Goal: Task Accomplishment & Management: Manage account settings

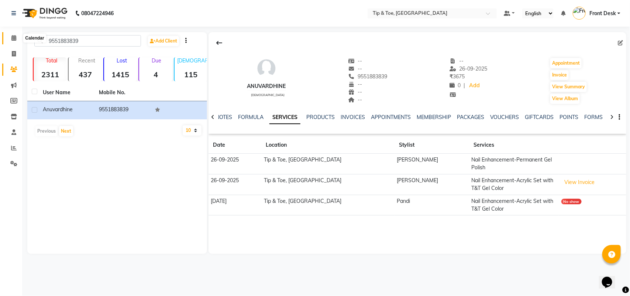
click at [15, 36] on icon at bounding box center [13, 38] width 5 height 6
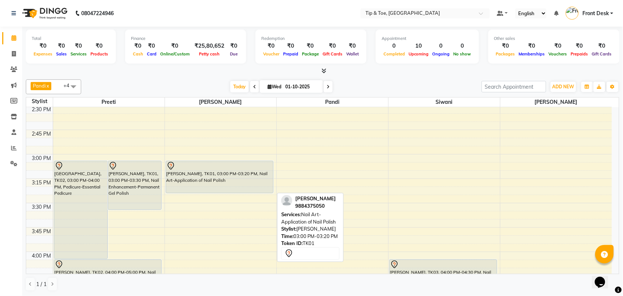
scroll to position [554, 0]
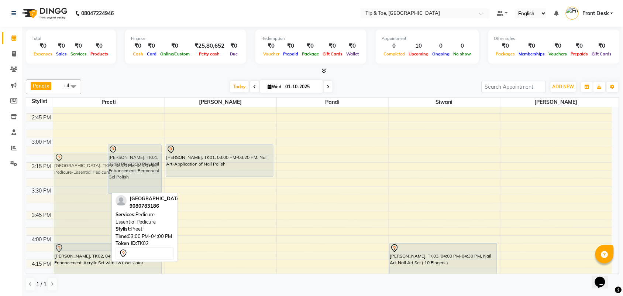
drag, startPoint x: 79, startPoint y: 188, endPoint x: 121, endPoint y: 180, distance: 42.4
click at [115, 184] on div "[GEOGRAPHIC_DATA], TK02, 03:00 PM-04:00 PM, Pedicure-Essential Pedicure [PERSON…" at bounding box center [109, 235] width 112 height 1365
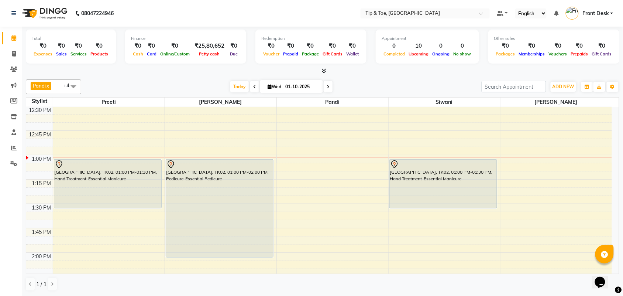
scroll to position [323, 0]
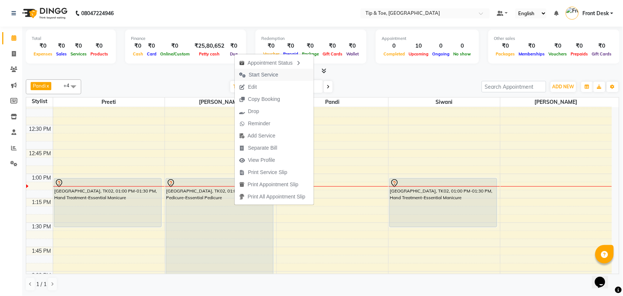
click at [259, 75] on span "Start Service" at bounding box center [264, 75] width 30 height 8
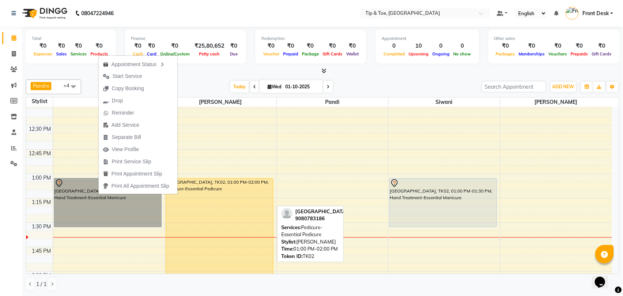
click at [256, 180] on div "[GEOGRAPHIC_DATA], TK02, 01:00 PM-02:00 PM, Pedicure-Essential Pedicure" at bounding box center [219, 227] width 107 height 98
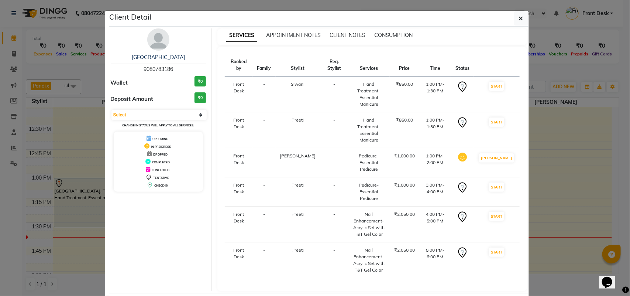
click at [127, 127] on small "Change in status will apply to all services." at bounding box center [158, 125] width 72 height 4
click at [130, 123] on div "Select IN SERVICE CONFIRMED TENTATIVE CHECK IN MARK DONE DROPPED UPCOMING Chang…" at bounding box center [159, 119] width 96 height 20
click at [170, 113] on select "Select IN SERVICE CONFIRMED TENTATIVE CHECK IN MARK DONE DROPPED UPCOMING" at bounding box center [160, 115] width 96 height 10
select select "5"
click at [112, 110] on select "Select IN SERVICE CONFIRMED TENTATIVE CHECK IN MARK DONE DROPPED UPCOMING" at bounding box center [160, 115] width 96 height 10
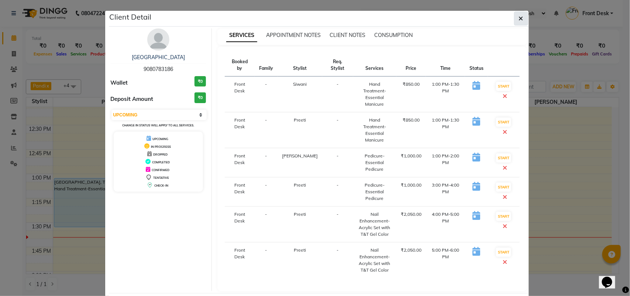
click at [523, 18] on button "button" at bounding box center [521, 18] width 14 height 14
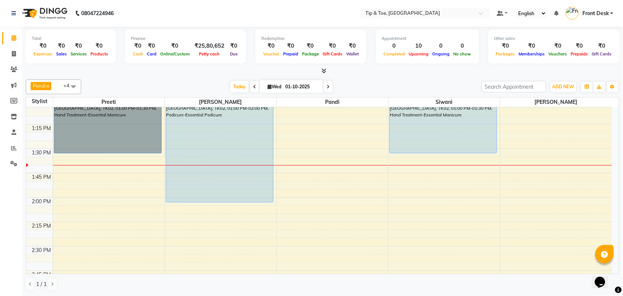
scroll to position [369, 0]
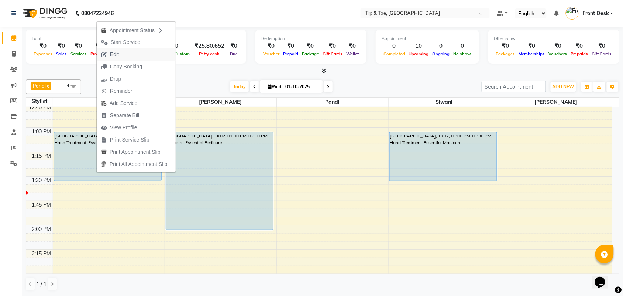
click at [113, 52] on span "Edit" at bounding box center [114, 55] width 9 height 8
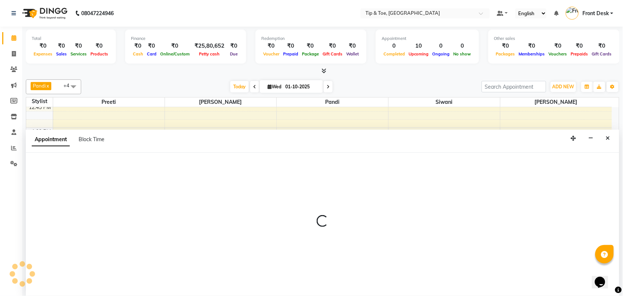
select select "tentative"
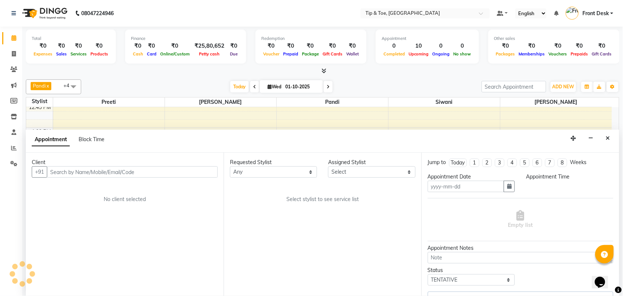
type input "01-10-2025"
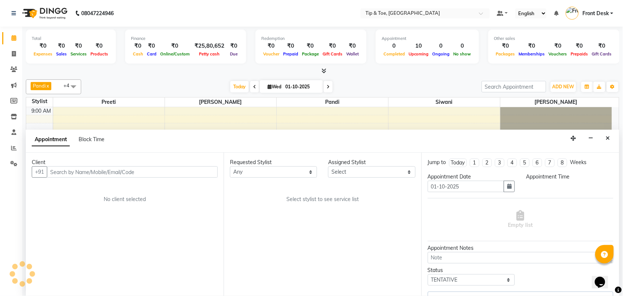
select select "upcoming"
select select "780"
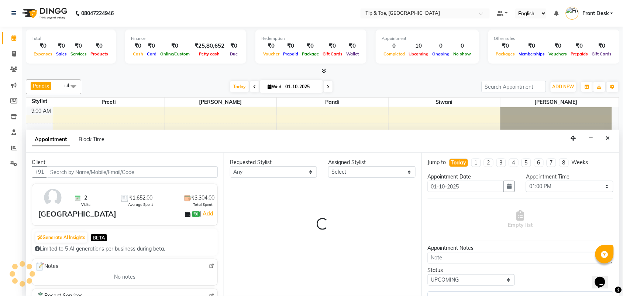
select select "39915"
select select "2752"
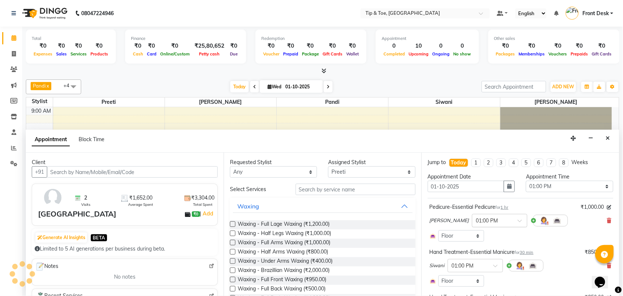
scroll to position [394, 0]
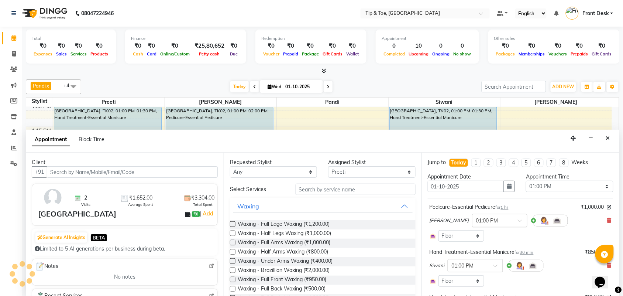
select select "2752"
click at [304, 192] on input "text" at bounding box center [356, 189] width 120 height 11
click at [329, 194] on input "text" at bounding box center [356, 189] width 120 height 11
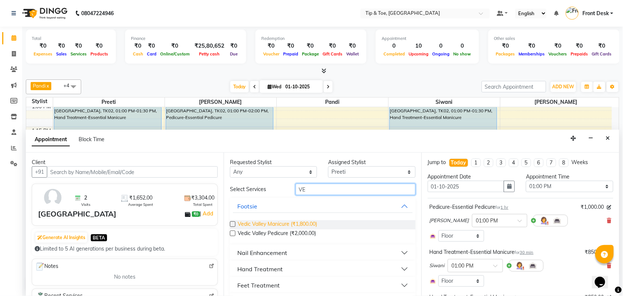
type input "VE"
click at [316, 225] on span "Vedic Valley Manicure (₹1,800.00)" at bounding box center [277, 224] width 79 height 9
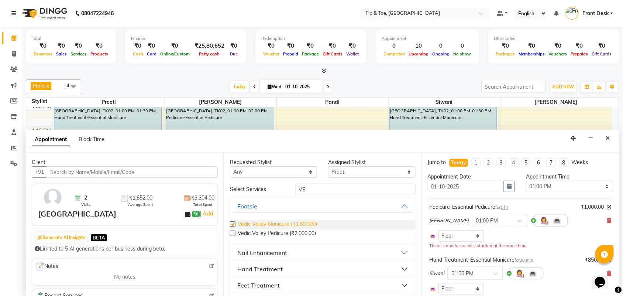
checkbox input "false"
click at [347, 168] on select "Select [PERSON_NAME] [PERSON_NAME].D Pandi Preeti [PERSON_NAME] [PERSON_NAME] M…" at bounding box center [371, 171] width 87 height 11
select select "39914"
click at [329, 166] on select "Select [PERSON_NAME] [PERSON_NAME].D Pandi Preeti [PERSON_NAME] [PERSON_NAME] M…" at bounding box center [371, 171] width 87 height 11
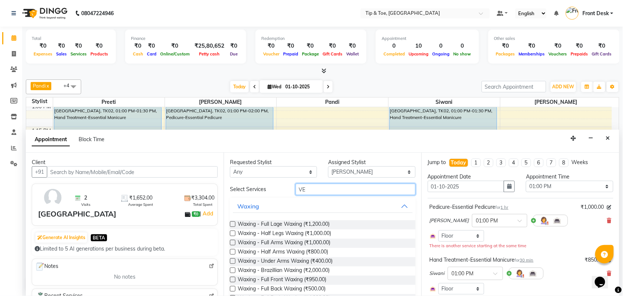
click at [326, 192] on input "VE" at bounding box center [356, 189] width 120 height 11
type input "V"
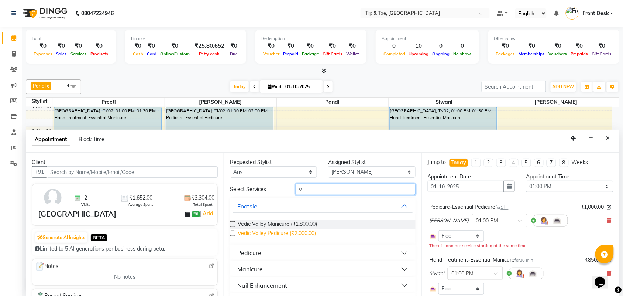
type input "V"
click at [300, 232] on span "Vedic Valley Pedicure (₹2,000.00)" at bounding box center [277, 233] width 78 height 9
checkbox input "false"
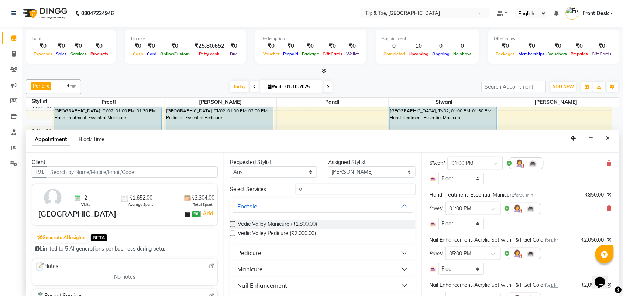
scroll to position [92, 0]
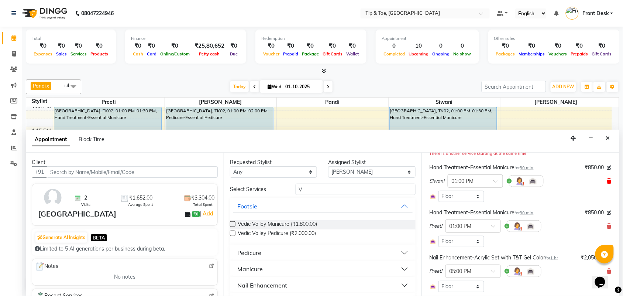
click at [608, 179] on icon at bounding box center [610, 180] width 4 height 5
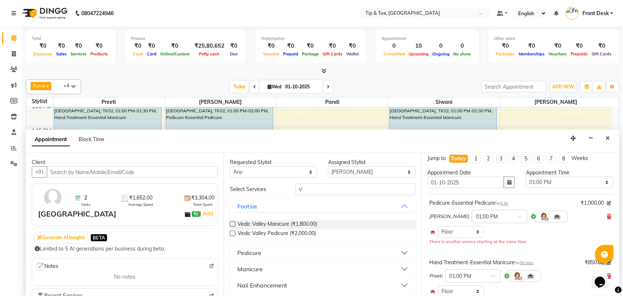
scroll to position [0, 0]
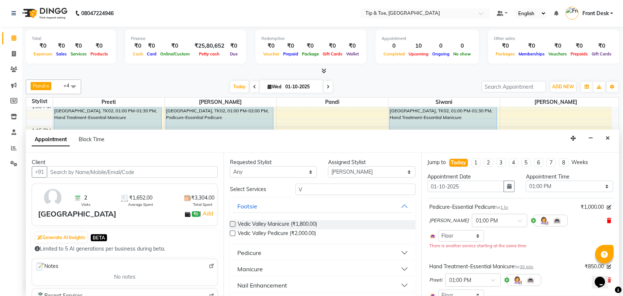
click at [608, 220] on icon at bounding box center [610, 220] width 4 height 5
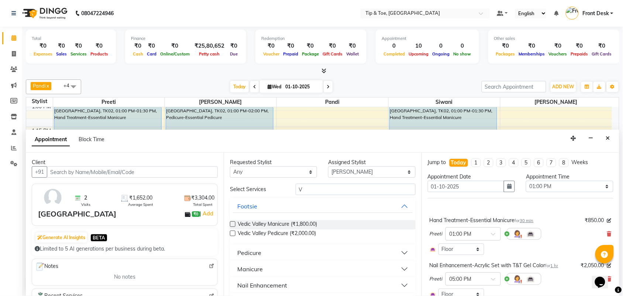
scroll to position [46, 0]
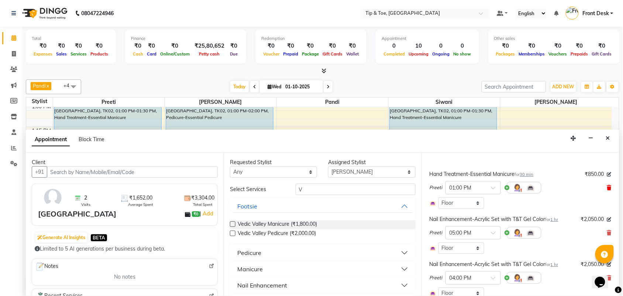
click at [608, 185] on icon at bounding box center [610, 187] width 4 height 5
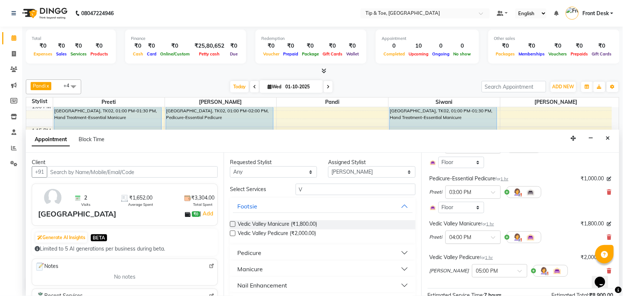
scroll to position [185, 0]
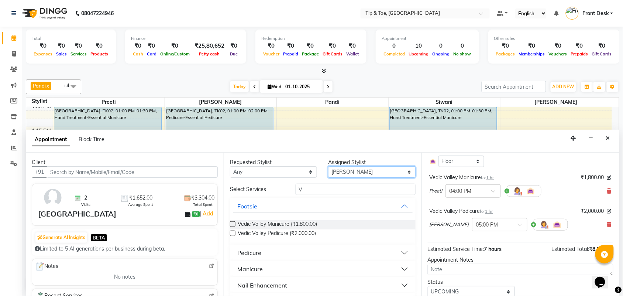
click at [344, 172] on select "Select [PERSON_NAME] [PERSON_NAME].D Pandi Preeti [PERSON_NAME] [PERSON_NAME] M…" at bounding box center [371, 171] width 87 height 11
select select "49685"
click at [329, 166] on select "Select [PERSON_NAME] [PERSON_NAME].D Pandi Preeti [PERSON_NAME] [PERSON_NAME] M…" at bounding box center [371, 171] width 87 height 11
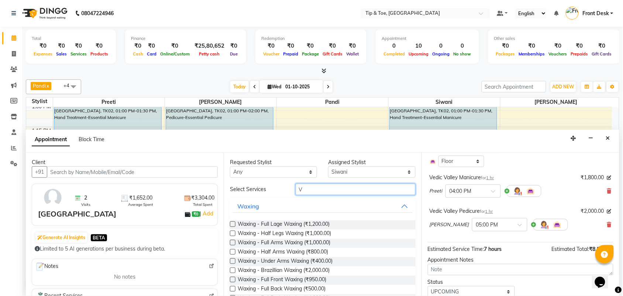
click at [320, 189] on input "V" at bounding box center [356, 189] width 120 height 11
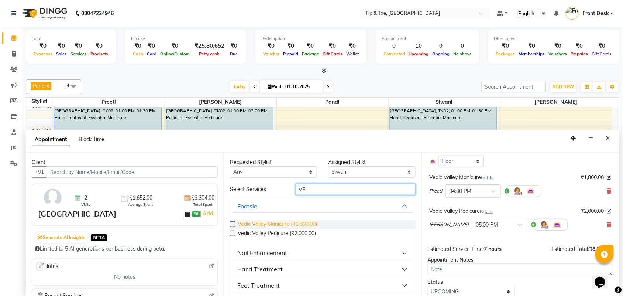
type input "VE"
click at [313, 223] on span "Vedic Valley Manicure (₹1,800.00)" at bounding box center [277, 224] width 79 height 9
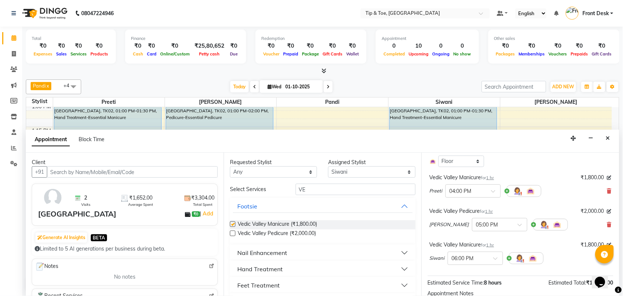
checkbox input "false"
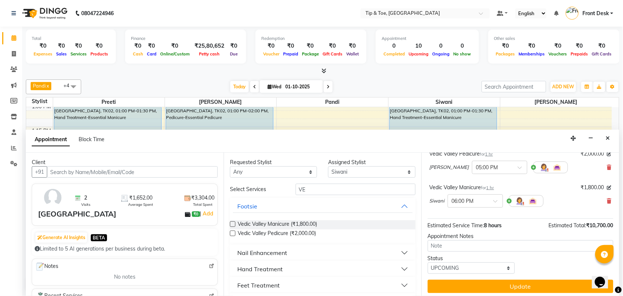
scroll to position [245, 0]
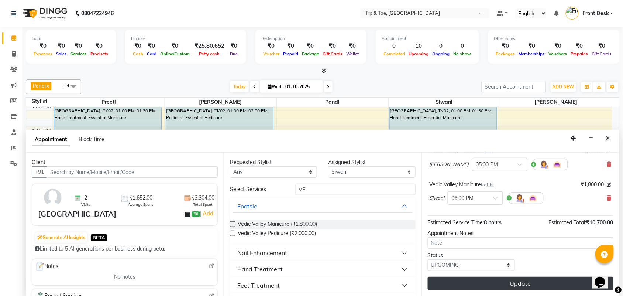
click at [508, 283] on button "Update" at bounding box center [521, 283] width 186 height 13
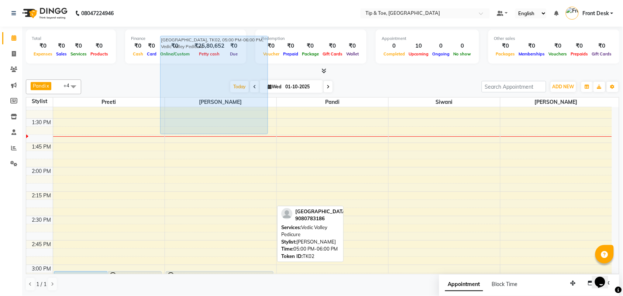
scroll to position [411, 0]
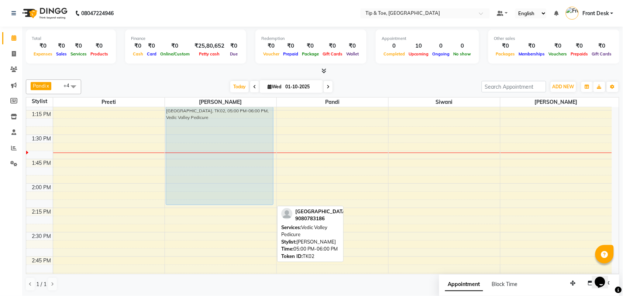
drag, startPoint x: 208, startPoint y: 250, endPoint x: 191, endPoint y: 178, distance: 74.6
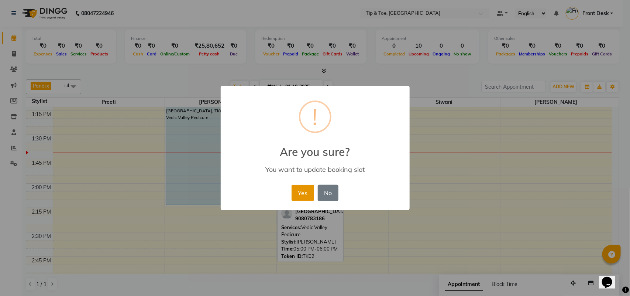
click at [294, 191] on button "Yes" at bounding box center [303, 193] width 23 height 16
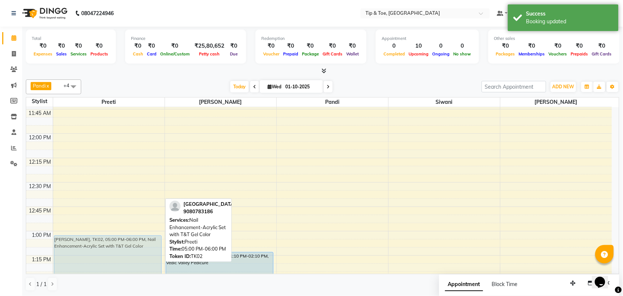
scroll to position [365, 0]
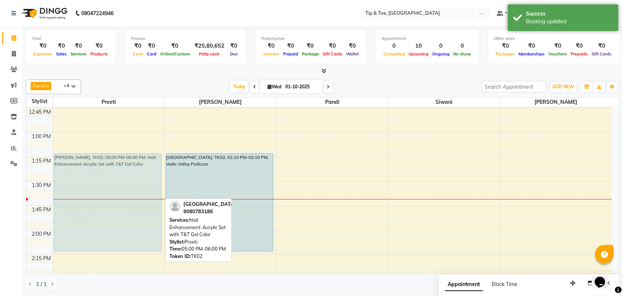
drag, startPoint x: 93, startPoint y: 233, endPoint x: 130, endPoint y: 180, distance: 64.7
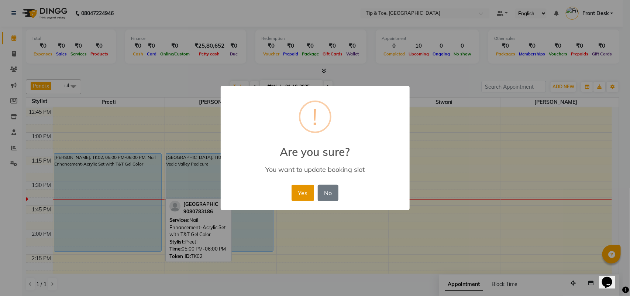
click at [311, 191] on button "Yes" at bounding box center [303, 193] width 23 height 16
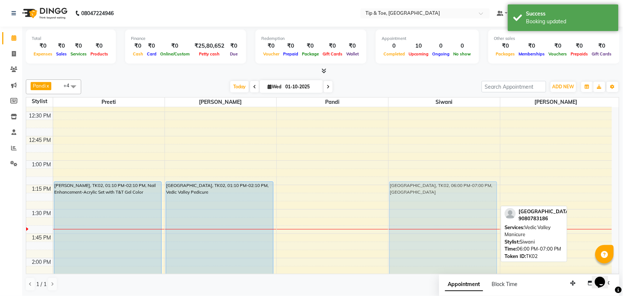
scroll to position [316, 0]
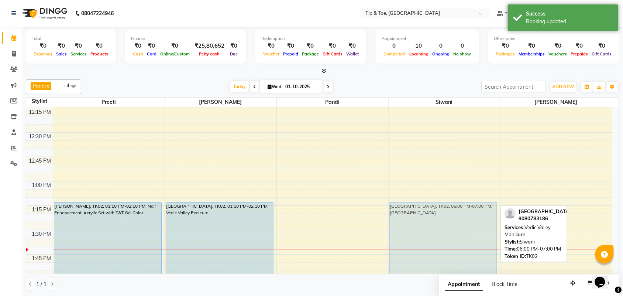
drag, startPoint x: 409, startPoint y: 245, endPoint x: 383, endPoint y: 235, distance: 27.2
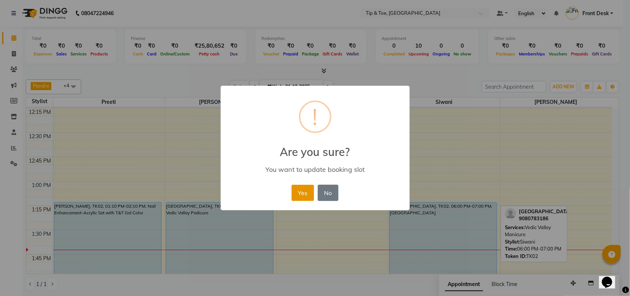
click at [299, 189] on button "Yes" at bounding box center [303, 193] width 23 height 16
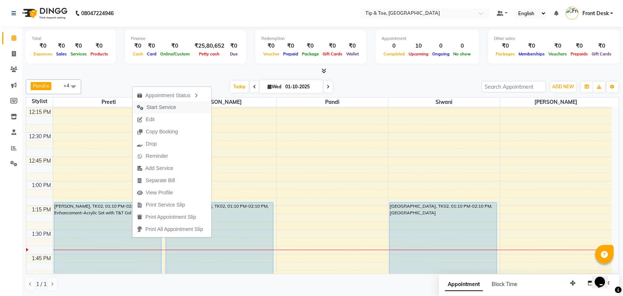
click at [145, 106] on span "Start Service" at bounding box center [157, 107] width 48 height 12
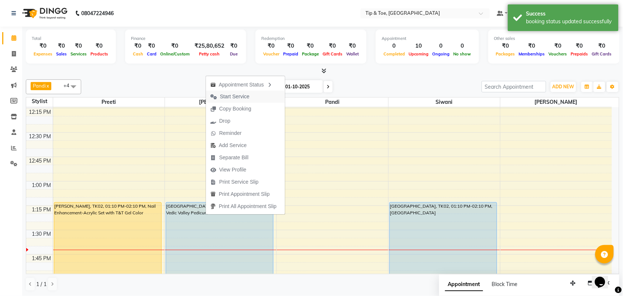
click at [223, 98] on span "Start Service" at bounding box center [235, 97] width 30 height 8
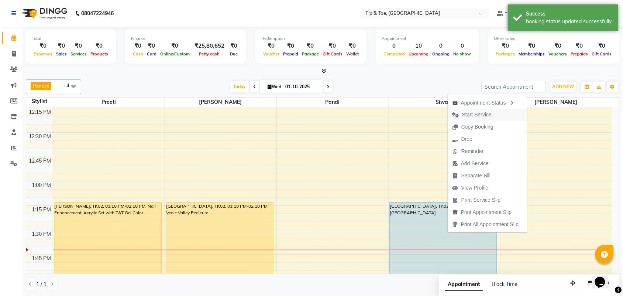
click at [470, 113] on span "Start Service" at bounding box center [477, 115] width 30 height 8
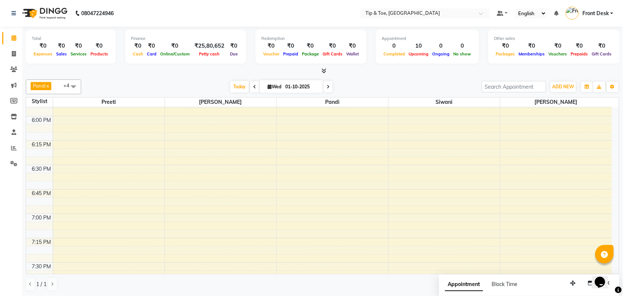
scroll to position [870, 0]
